Goal: Check status: Check status

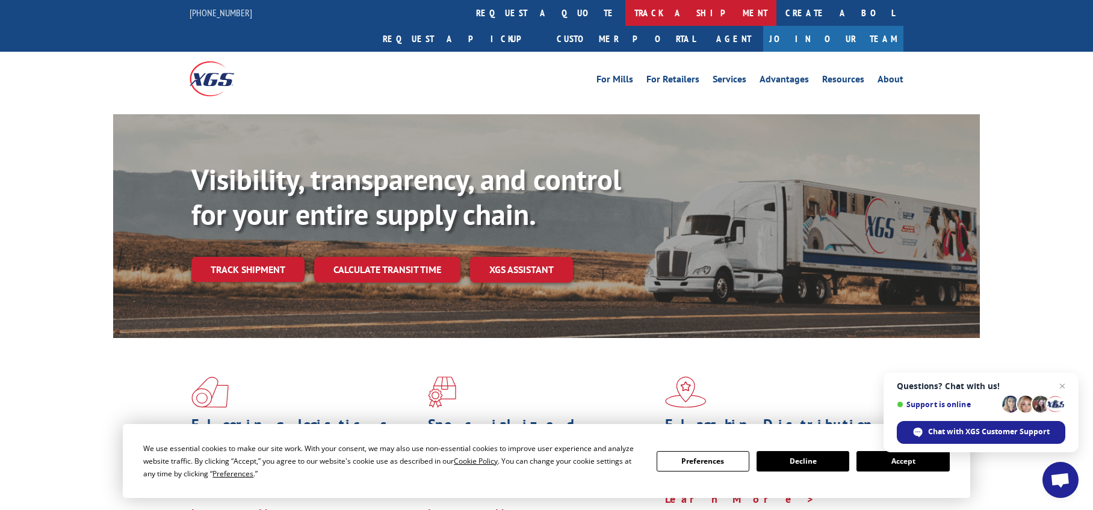
click at [625, 9] on link "track a shipment" at bounding box center [700, 13] width 151 height 26
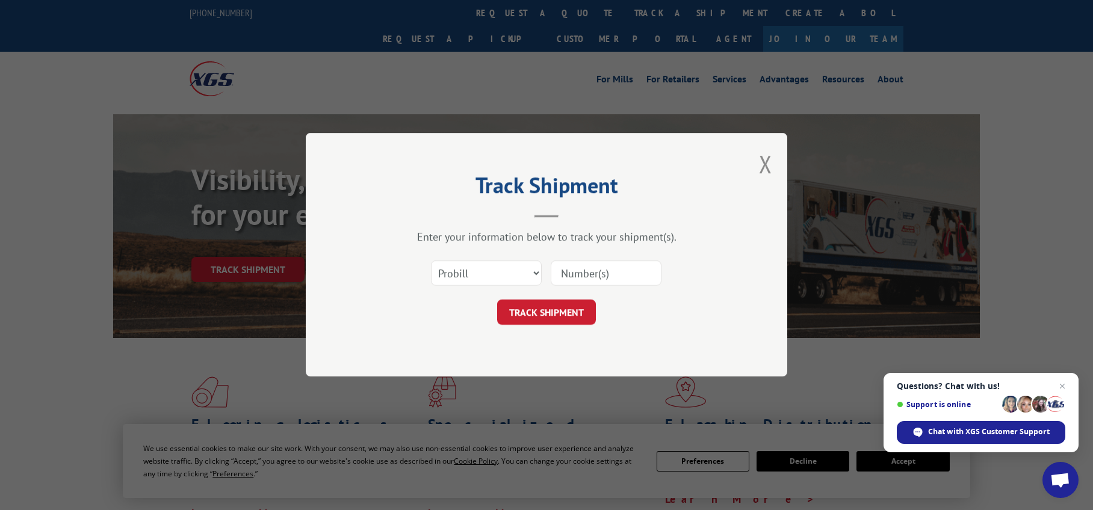
click at [593, 273] on input at bounding box center [606, 273] width 111 height 25
click at [525, 279] on select "Select category... Probill BOL PO" at bounding box center [486, 273] width 111 height 25
click at [431, 261] on select "Select category... Probill BOL PO" at bounding box center [486, 273] width 111 height 25
click at [593, 270] on input at bounding box center [606, 273] width 111 height 25
type input "16891637"
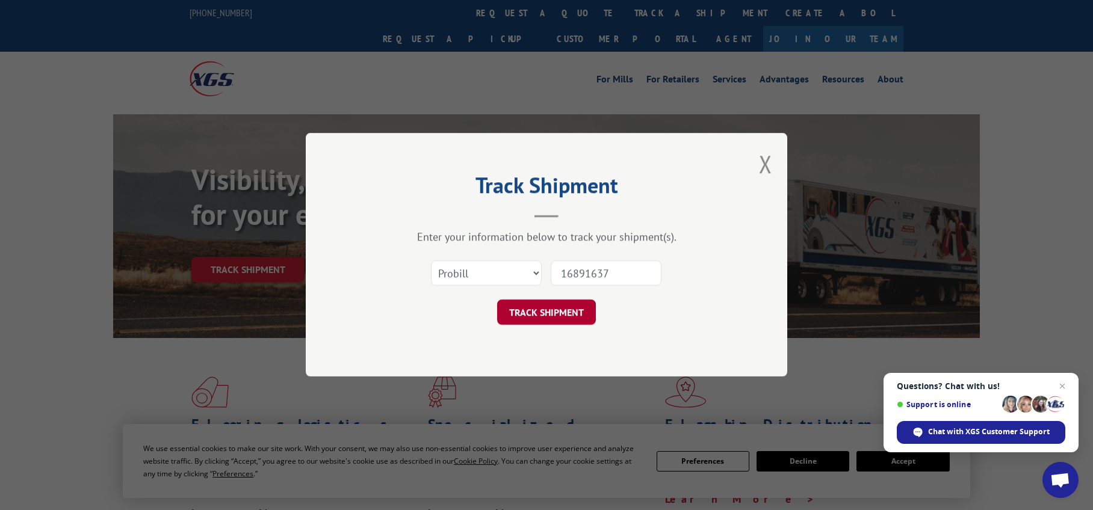
click at [537, 311] on button "TRACK SHIPMENT" at bounding box center [546, 312] width 99 height 25
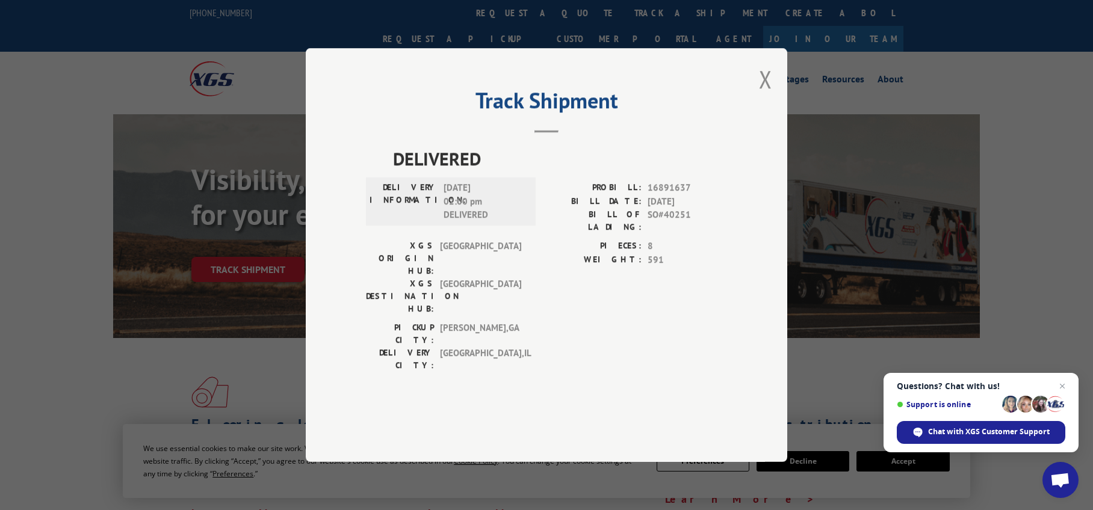
click at [762, 95] on button "Close modal" at bounding box center [765, 79] width 13 height 32
